Goal: Transaction & Acquisition: Purchase product/service

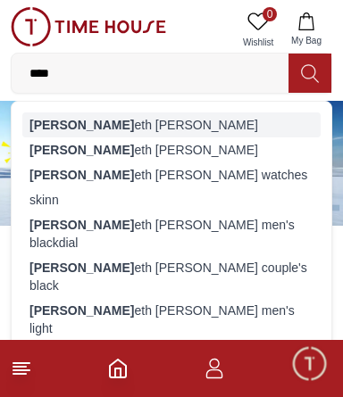
type input "****"
click at [59, 130] on div "[PERSON_NAME] eth [PERSON_NAME]" at bounding box center [171, 124] width 298 height 25
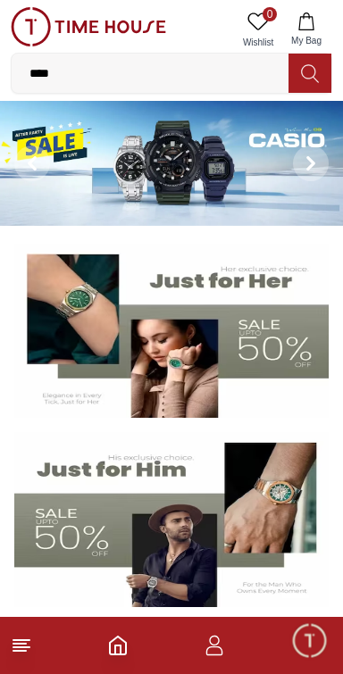
click at [79, 73] on input "****" at bounding box center [150, 73] width 277 height 36
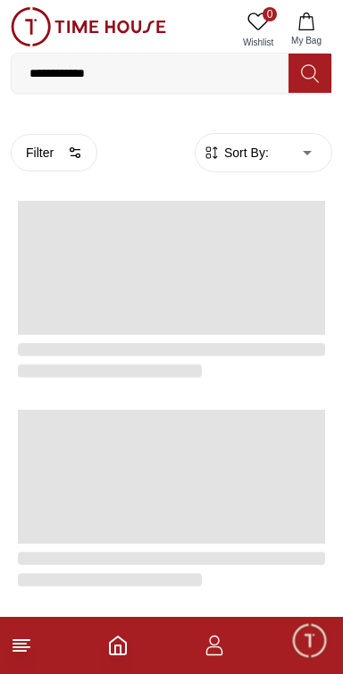
click at [105, 73] on input "**********" at bounding box center [150, 73] width 277 height 36
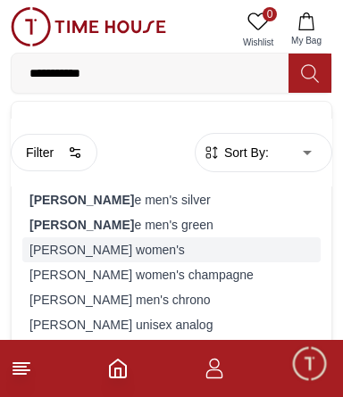
type input "**********"
click at [70, 237] on div "[PERSON_NAME] women's" at bounding box center [171, 249] width 298 height 25
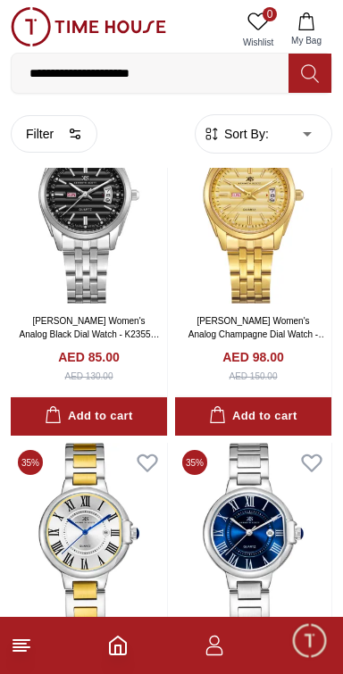
scroll to position [3099, 0]
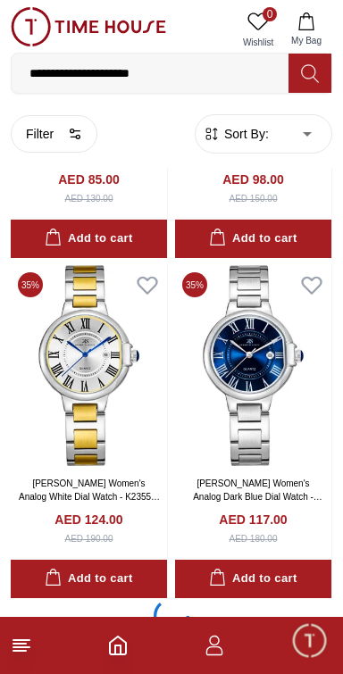
scroll to position [3003, 0]
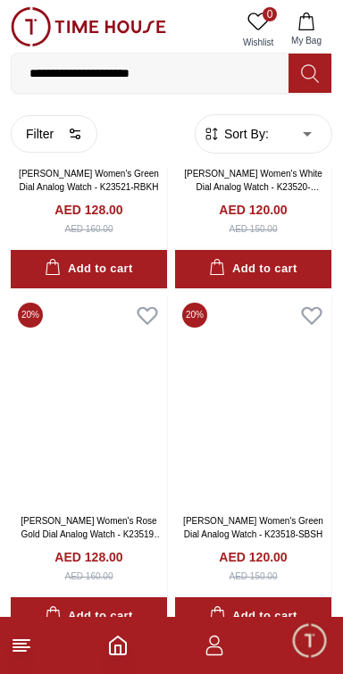
scroll to position [7831, 0]
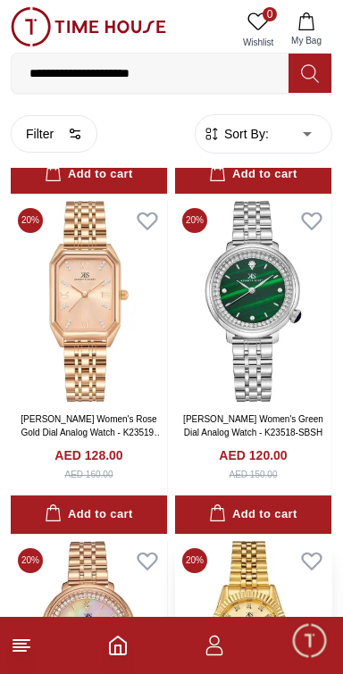
click at [267, 541] on img at bounding box center [253, 641] width 156 height 201
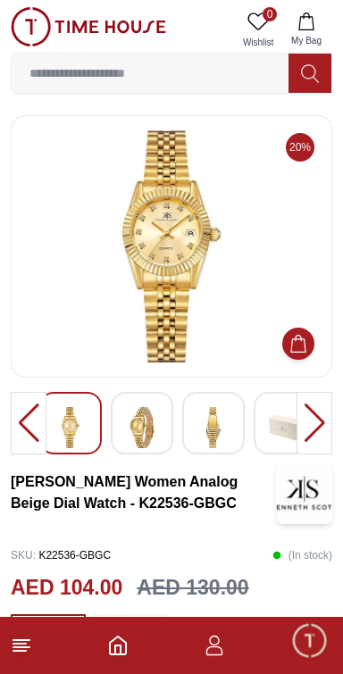
click at [162, 424] on div at bounding box center [142, 423] width 62 height 62
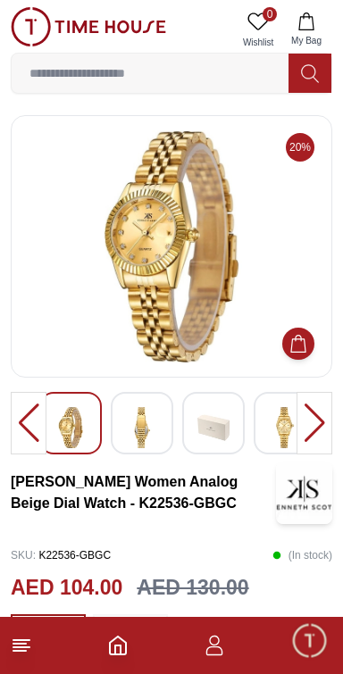
click at [143, 430] on img at bounding box center [142, 427] width 32 height 41
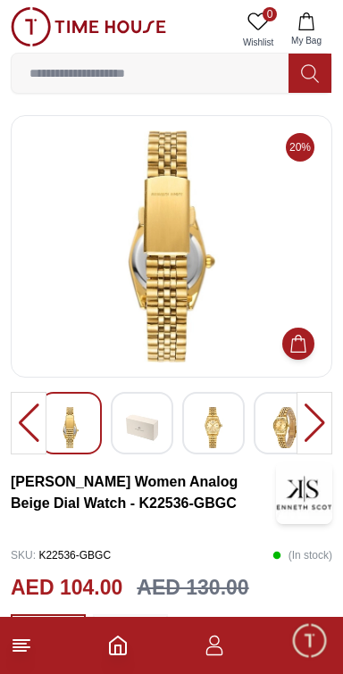
click at [220, 421] on img at bounding box center [213, 427] width 32 height 41
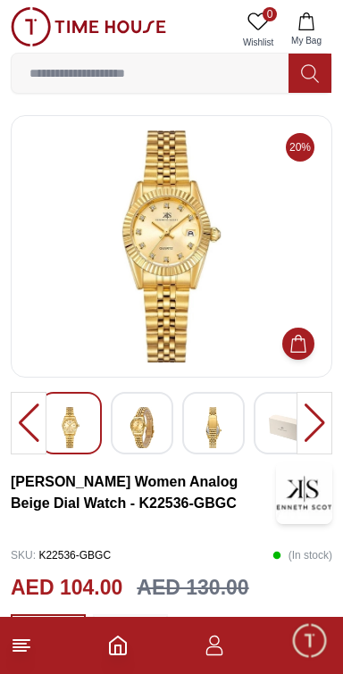
click at [316, 418] on div at bounding box center [314, 423] width 36 height 62
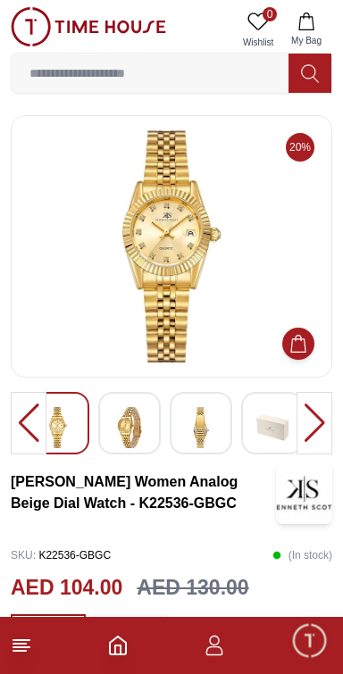
click at [306, 420] on div at bounding box center [314, 423] width 36 height 62
click at [312, 419] on div at bounding box center [314, 423] width 36 height 62
click at [320, 417] on div at bounding box center [314, 423] width 36 height 62
click at [256, 432] on img at bounding box center [272, 427] width 32 height 41
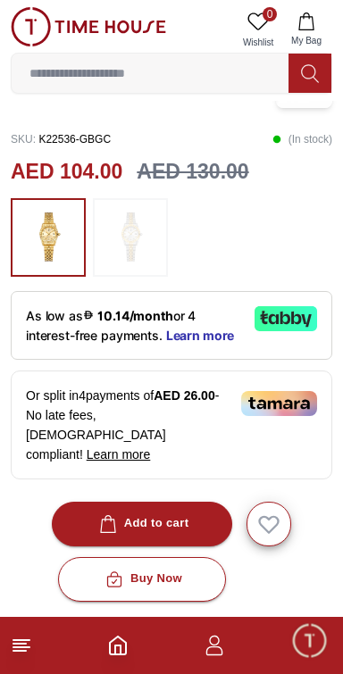
scroll to position [417, 0]
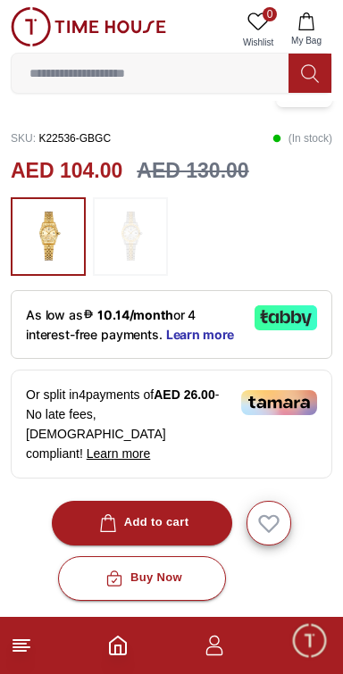
click at [115, 237] on img at bounding box center [130, 236] width 45 height 61
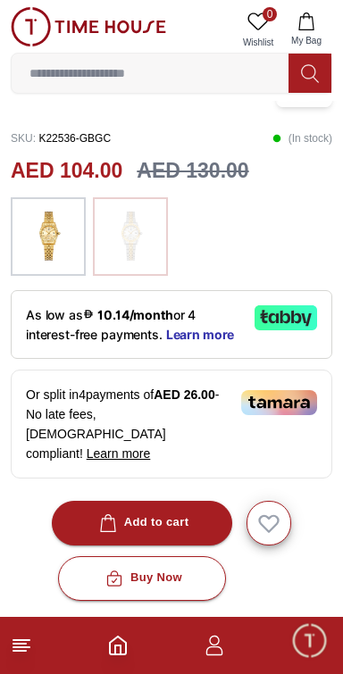
click at [50, 226] on img at bounding box center [48, 236] width 45 height 61
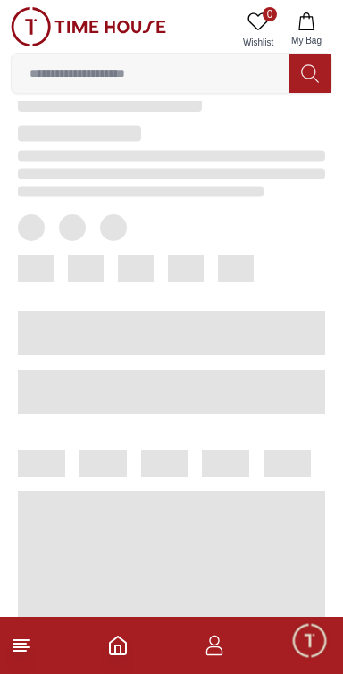
click at [180, 478] on div at bounding box center [157, 586] width 336 height 345
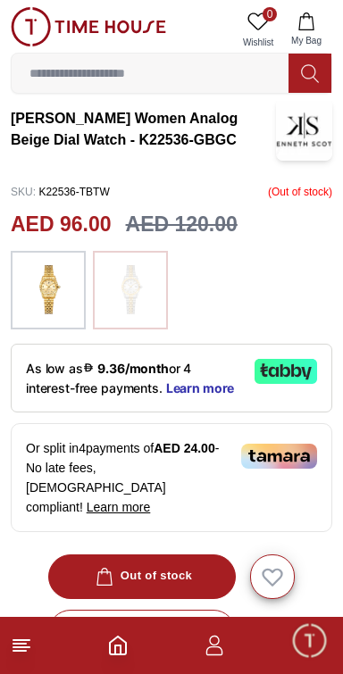
scroll to position [364, 0]
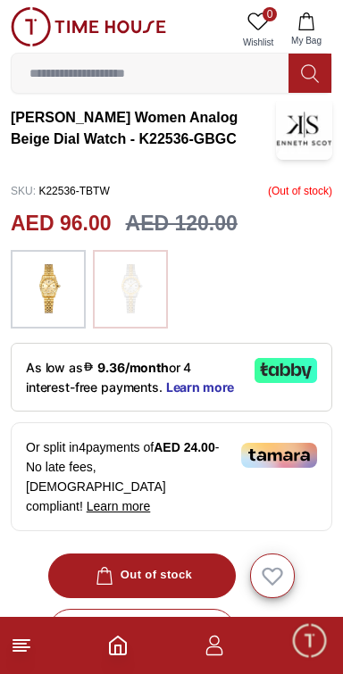
click at [43, 277] on img at bounding box center [48, 289] width 45 height 61
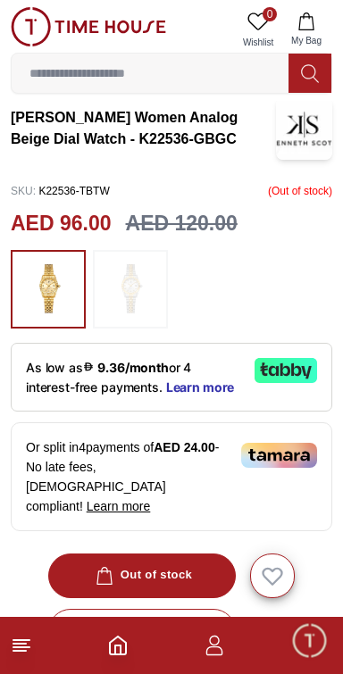
click at [189, 553] on div "Out of stock" at bounding box center [171, 575] width 321 height 45
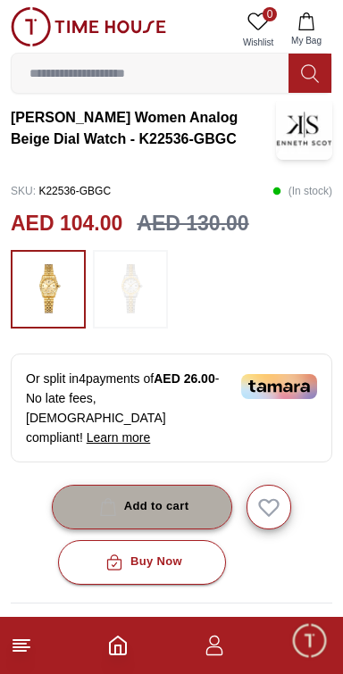
click at [181, 485] on button "Add to cart" at bounding box center [142, 507] width 181 height 45
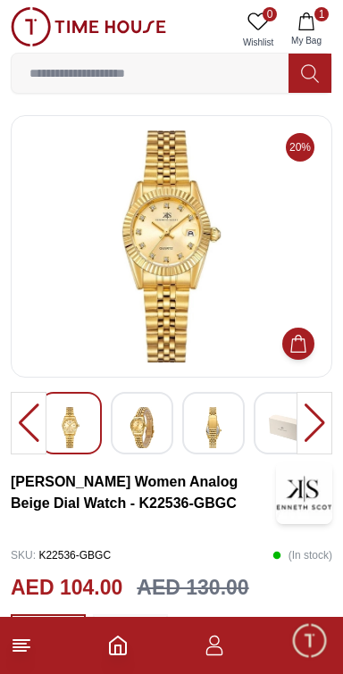
click at [124, 411] on div at bounding box center [142, 423] width 62 height 62
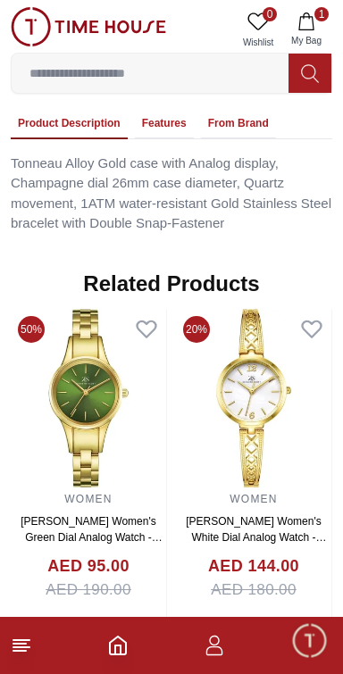
scroll to position [1234, 0]
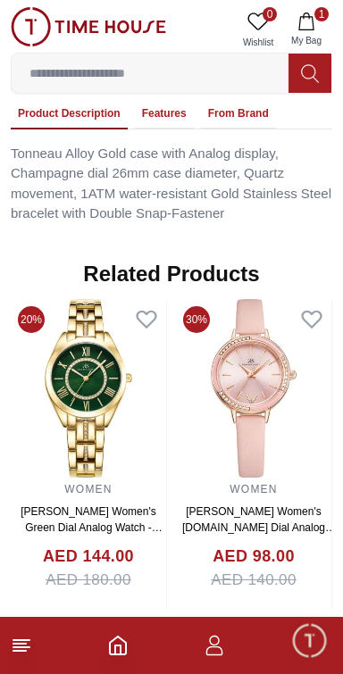
click at [30, 650] on icon at bounding box center [21, 645] width 21 height 21
